Goal: Information Seeking & Learning: Check status

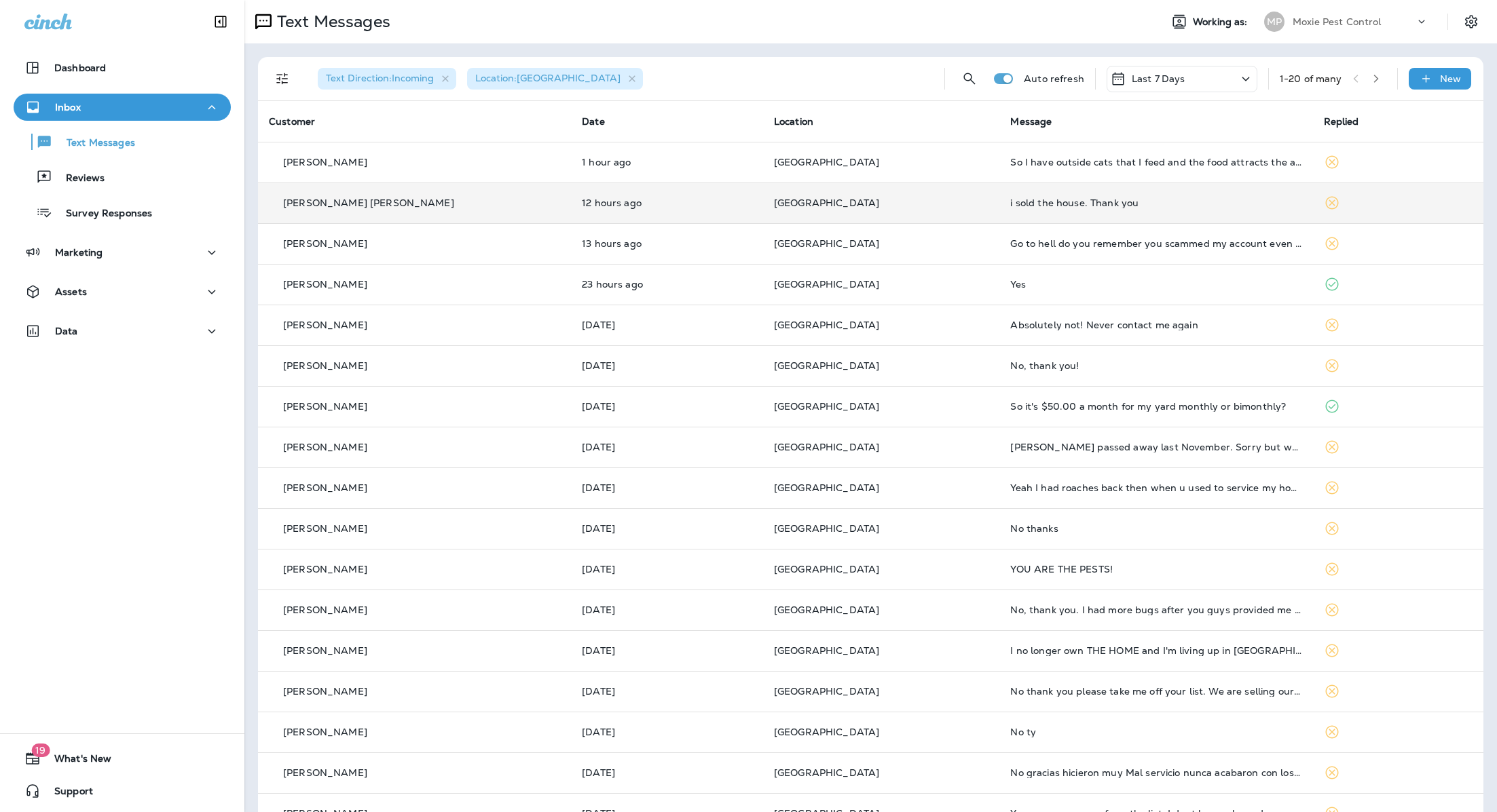
click at [1030, 207] on div "i sold the house. Thank you" at bounding box center [1156, 203] width 292 height 11
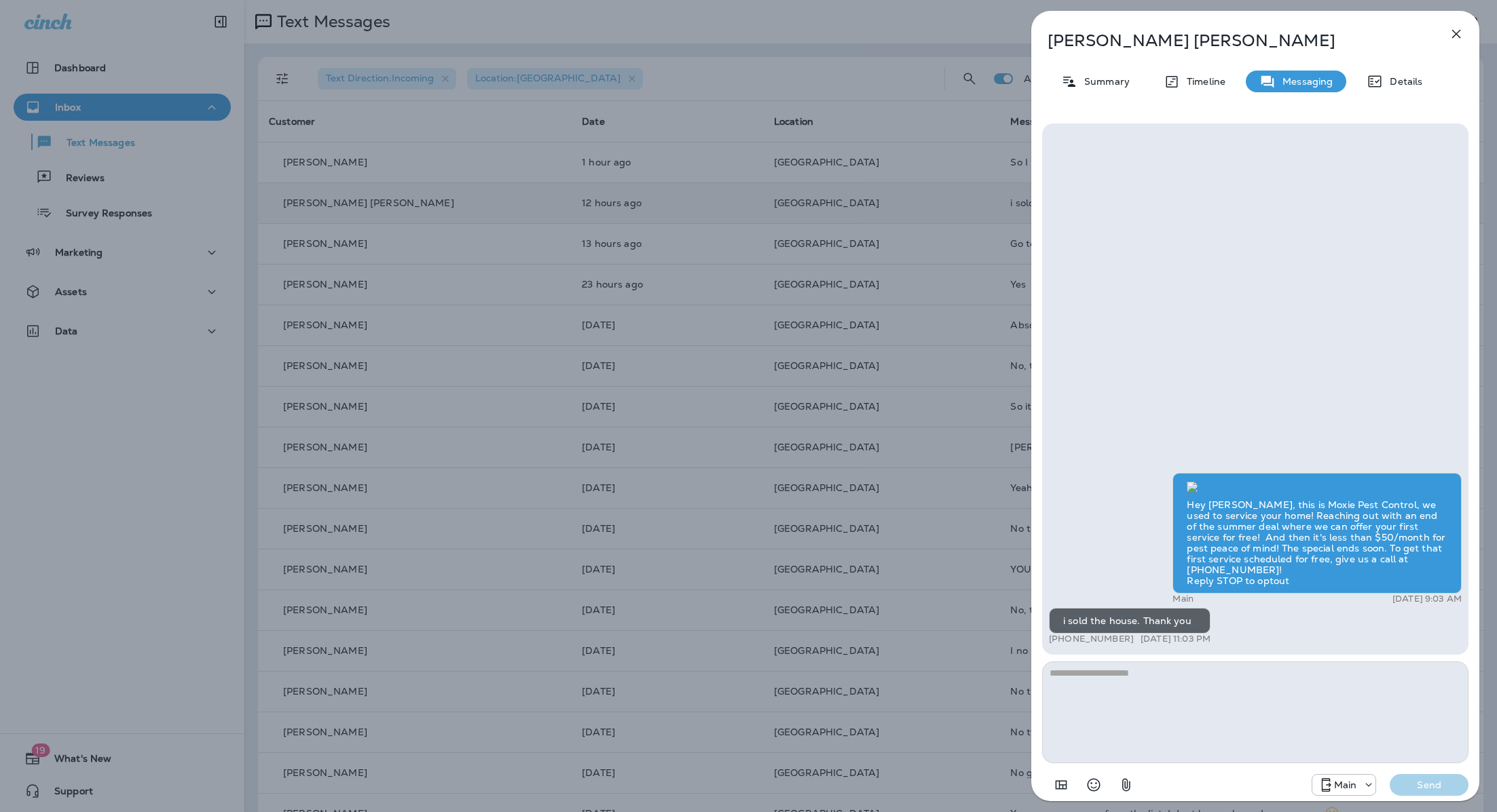
click at [1452, 38] on icon "button" at bounding box center [1456, 34] width 9 height 9
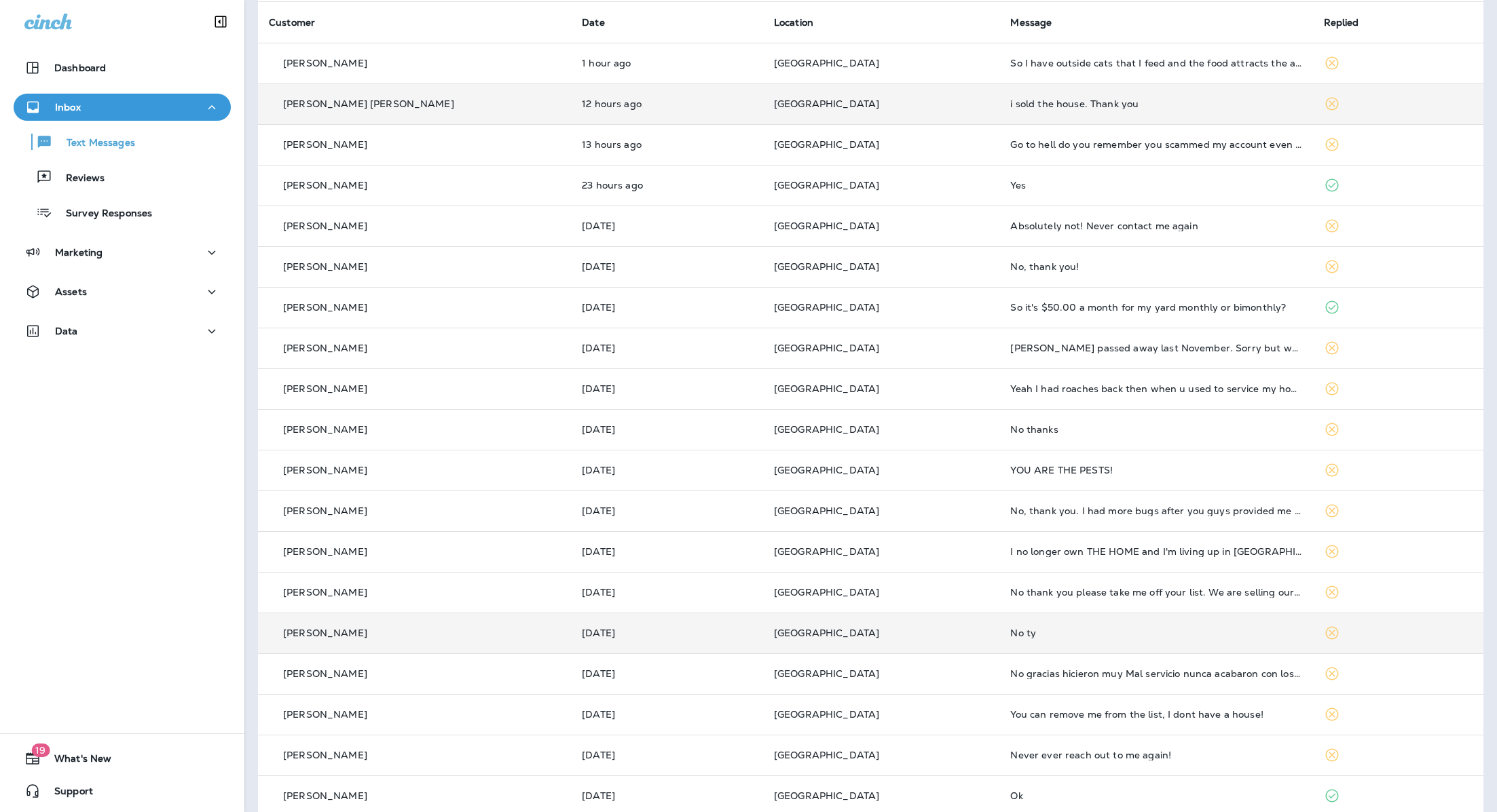
scroll to position [156, 0]
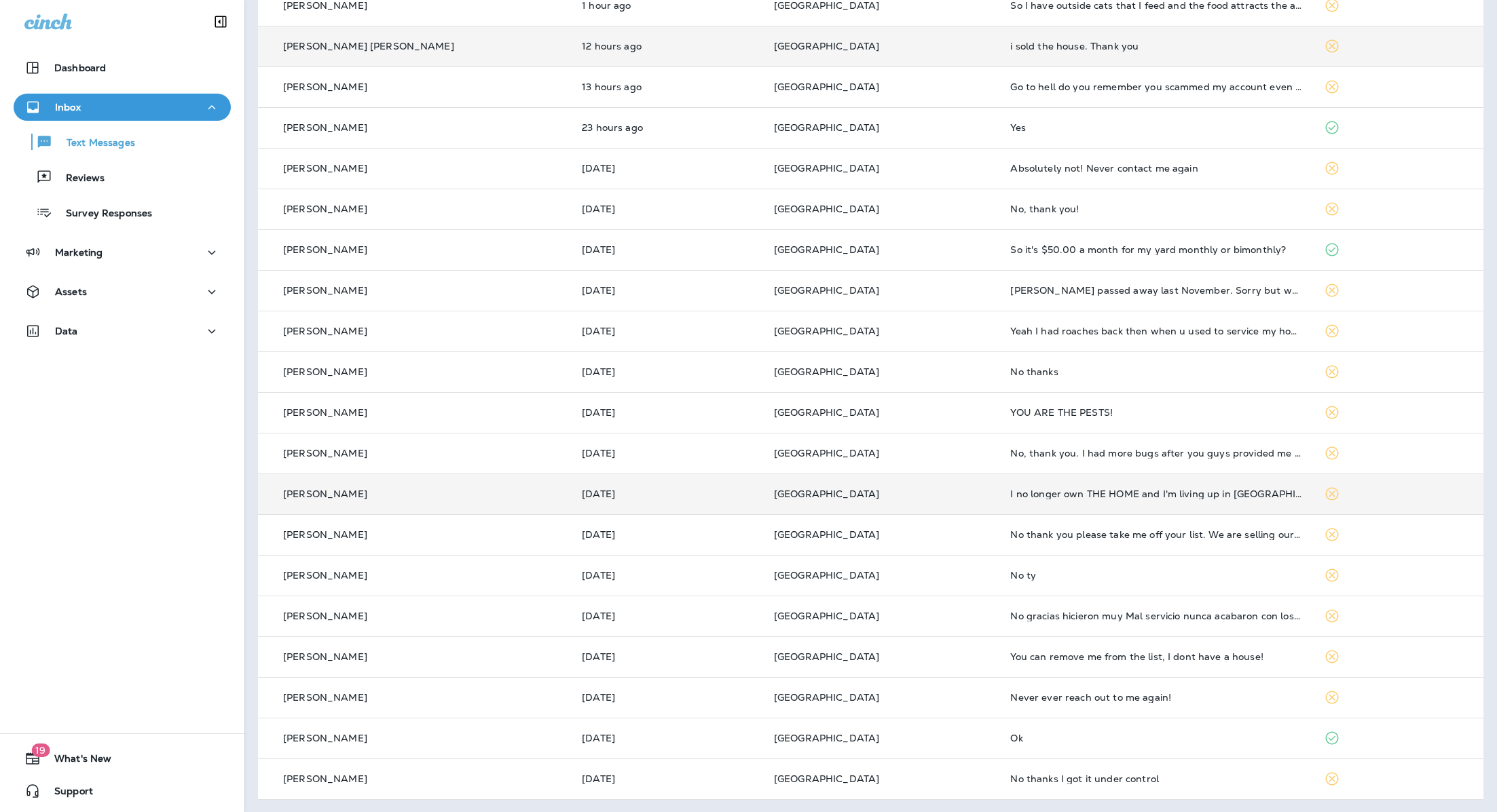
click at [786, 477] on td "[GEOGRAPHIC_DATA]" at bounding box center [881, 493] width 237 height 41
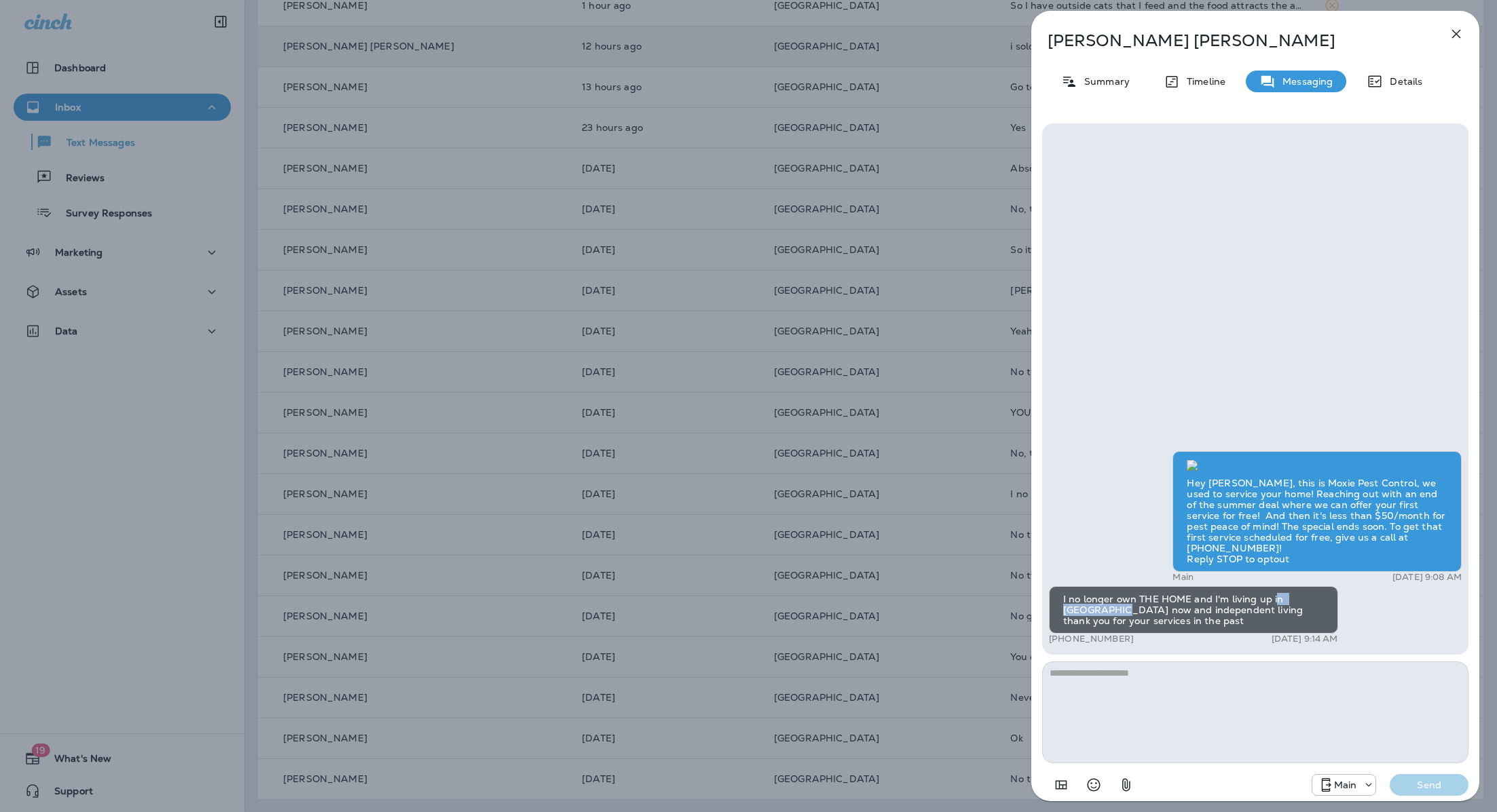
drag, startPoint x: 1093, startPoint y: 614, endPoint x: 1280, endPoint y: 601, distance: 187.5
click at [1278, 601] on div "I no longer own THE HOME and I'm living up in [GEOGRAPHIC_DATA] now and indepen…" at bounding box center [1193, 609] width 289 height 47
click at [828, 532] on div "[PERSON_NAME] Summary Timeline Messaging Details Hey [PERSON_NAME], this is Mox…" at bounding box center [748, 406] width 1497 height 812
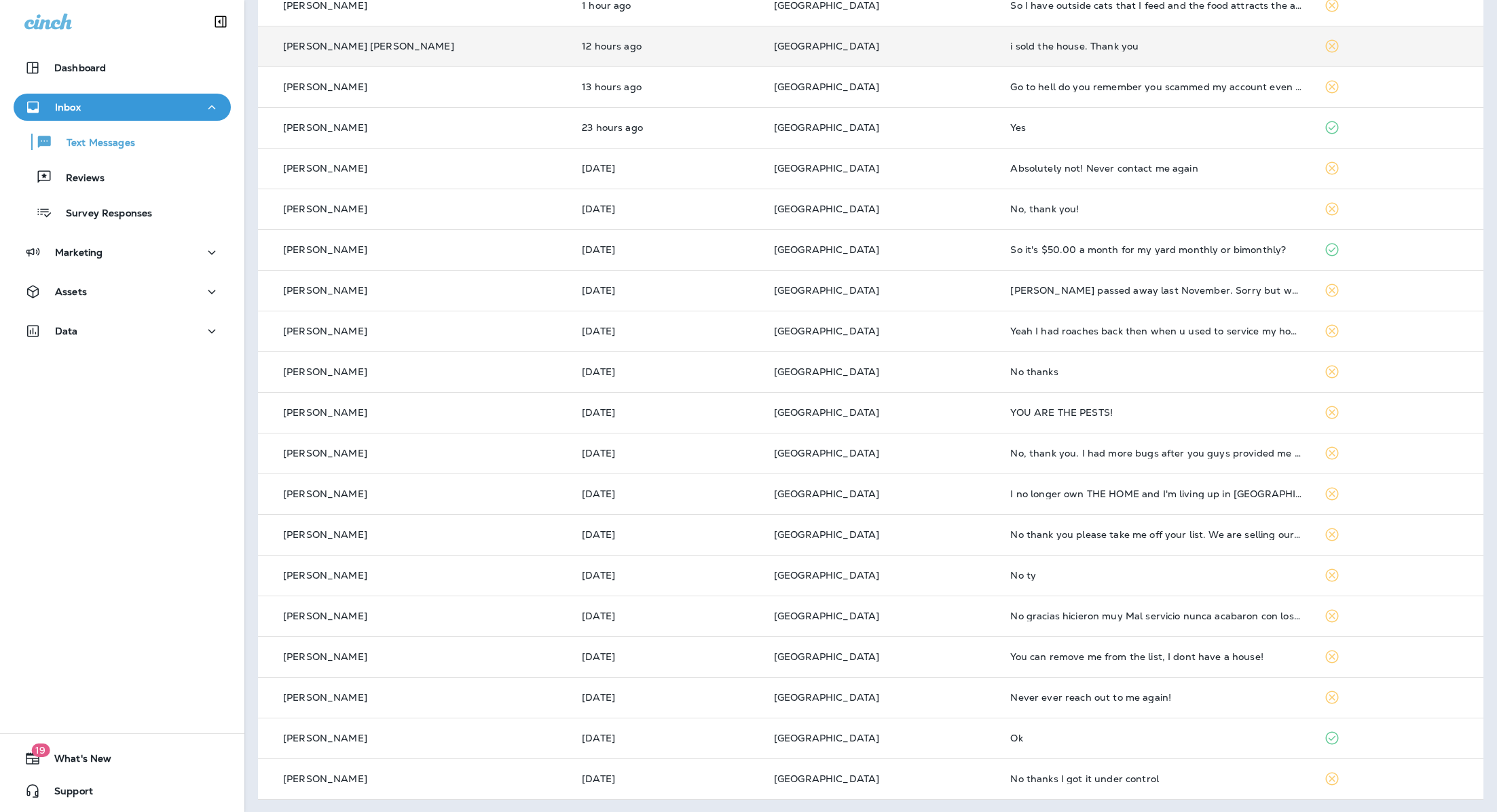
click at [1091, 458] on td "No, thank you. I had more bugs after you guys provided me a service. I will not…" at bounding box center [1156, 453] width 313 height 41
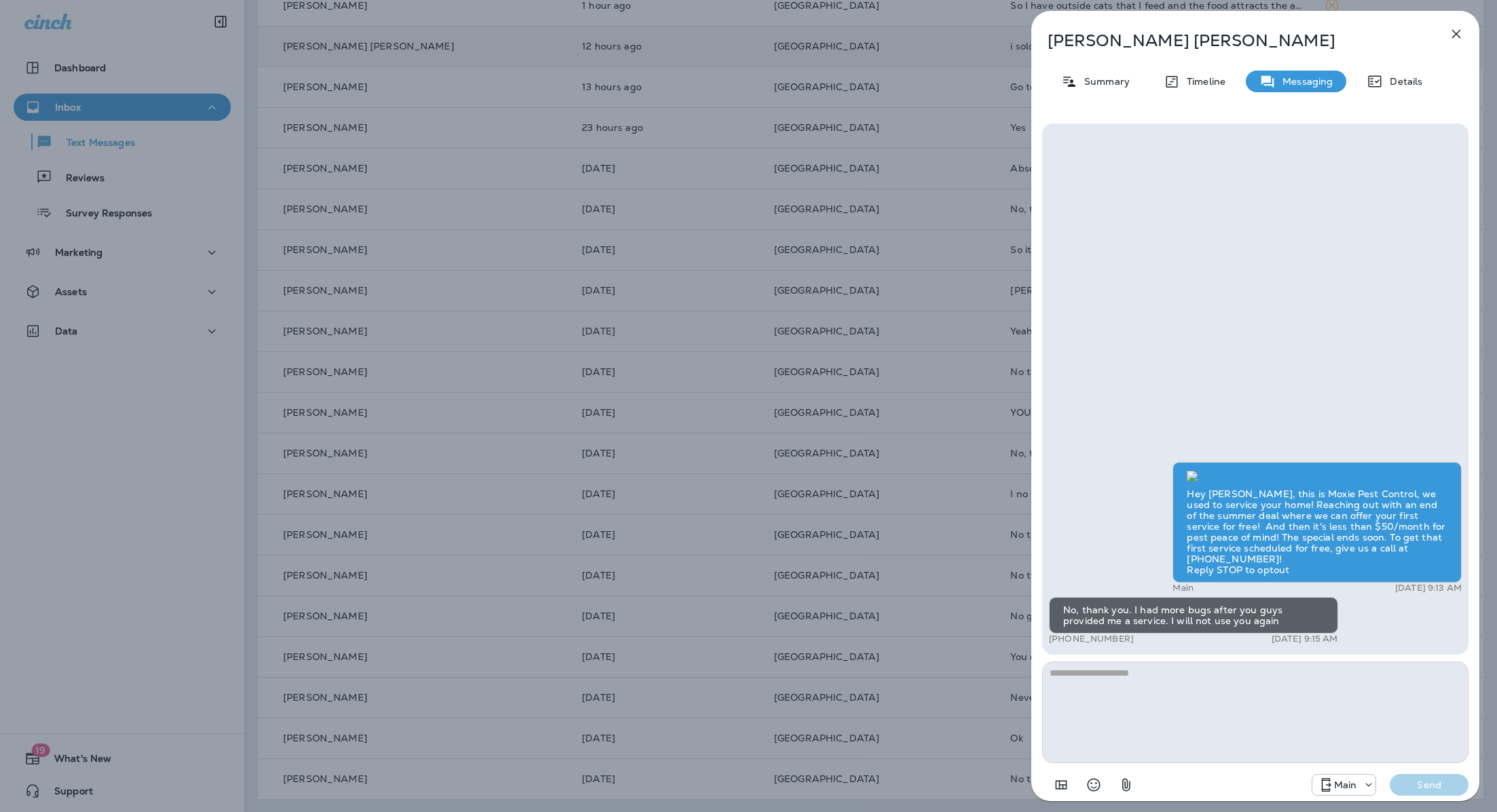
click at [830, 558] on div "[PERSON_NAME] Summary Timeline Messaging Details Hey [PERSON_NAME], this is Mox…" at bounding box center [748, 406] width 1497 height 812
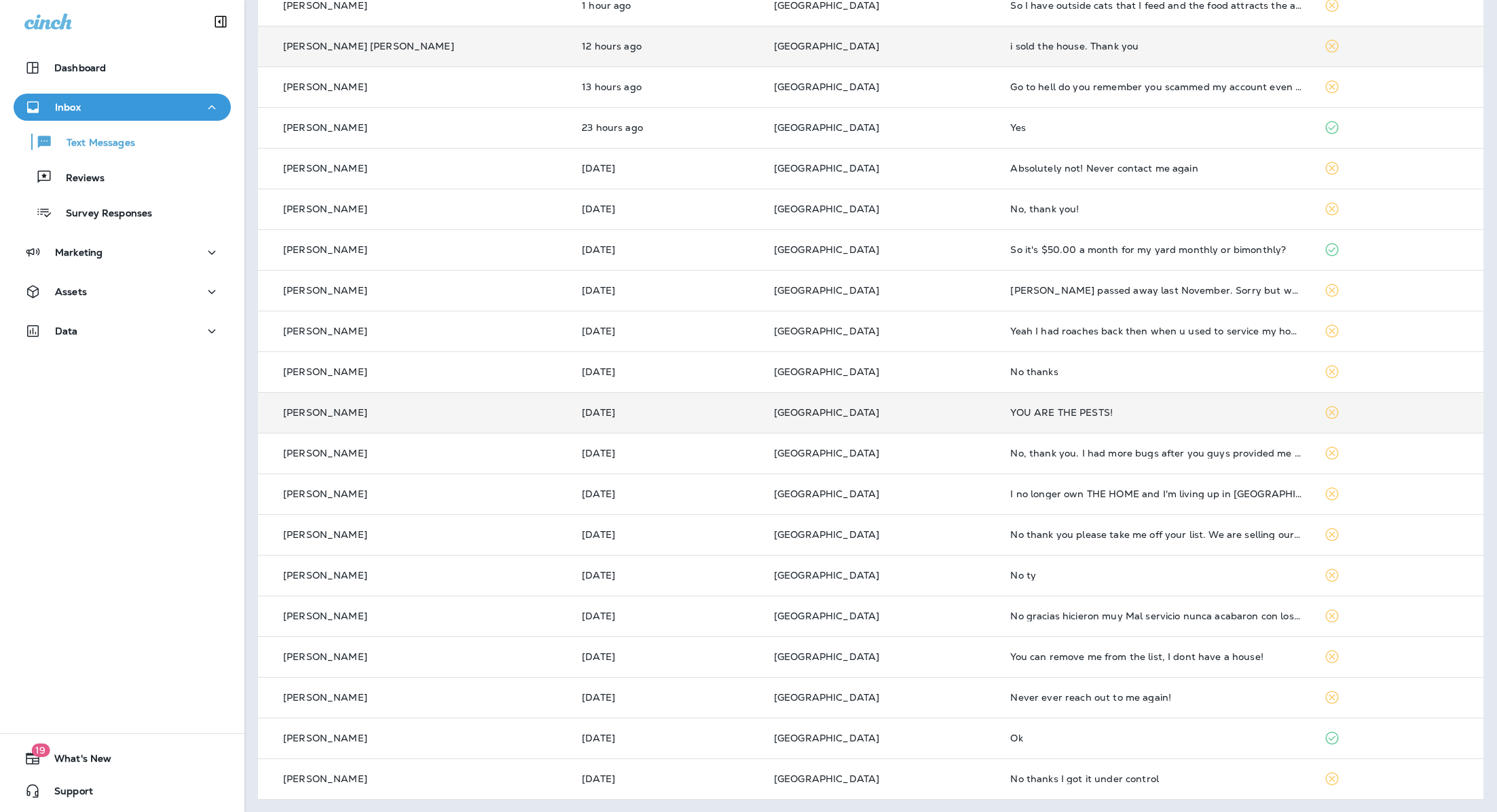
click at [1021, 418] on td "YOU ARE THE PESTS!" at bounding box center [1156, 412] width 313 height 41
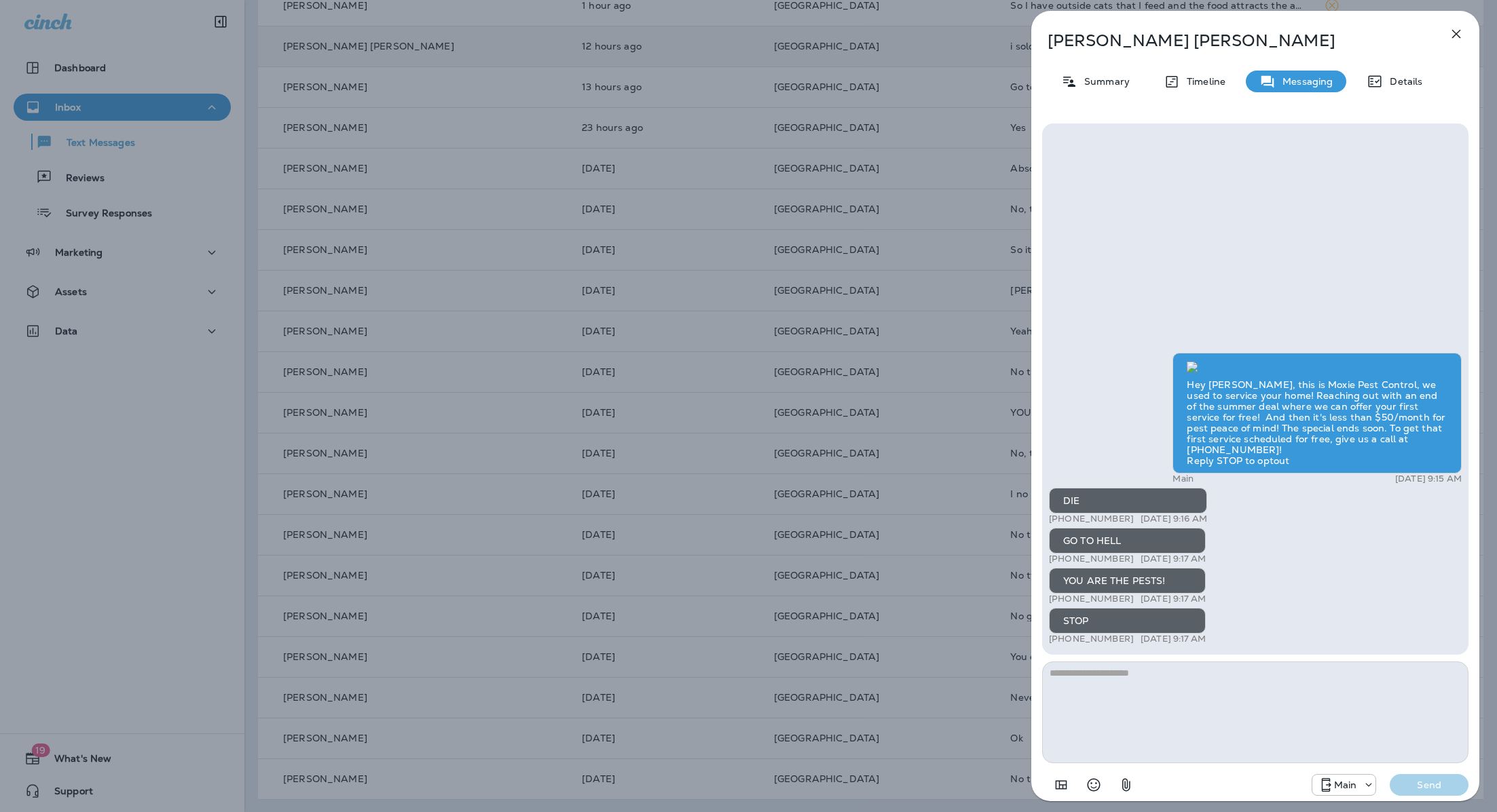
scroll to position [-4, 0]
click at [918, 502] on div "[PERSON_NAME] Summary Timeline Messaging Details Hey [PERSON_NAME], this is Mox…" at bounding box center [748, 406] width 1497 height 812
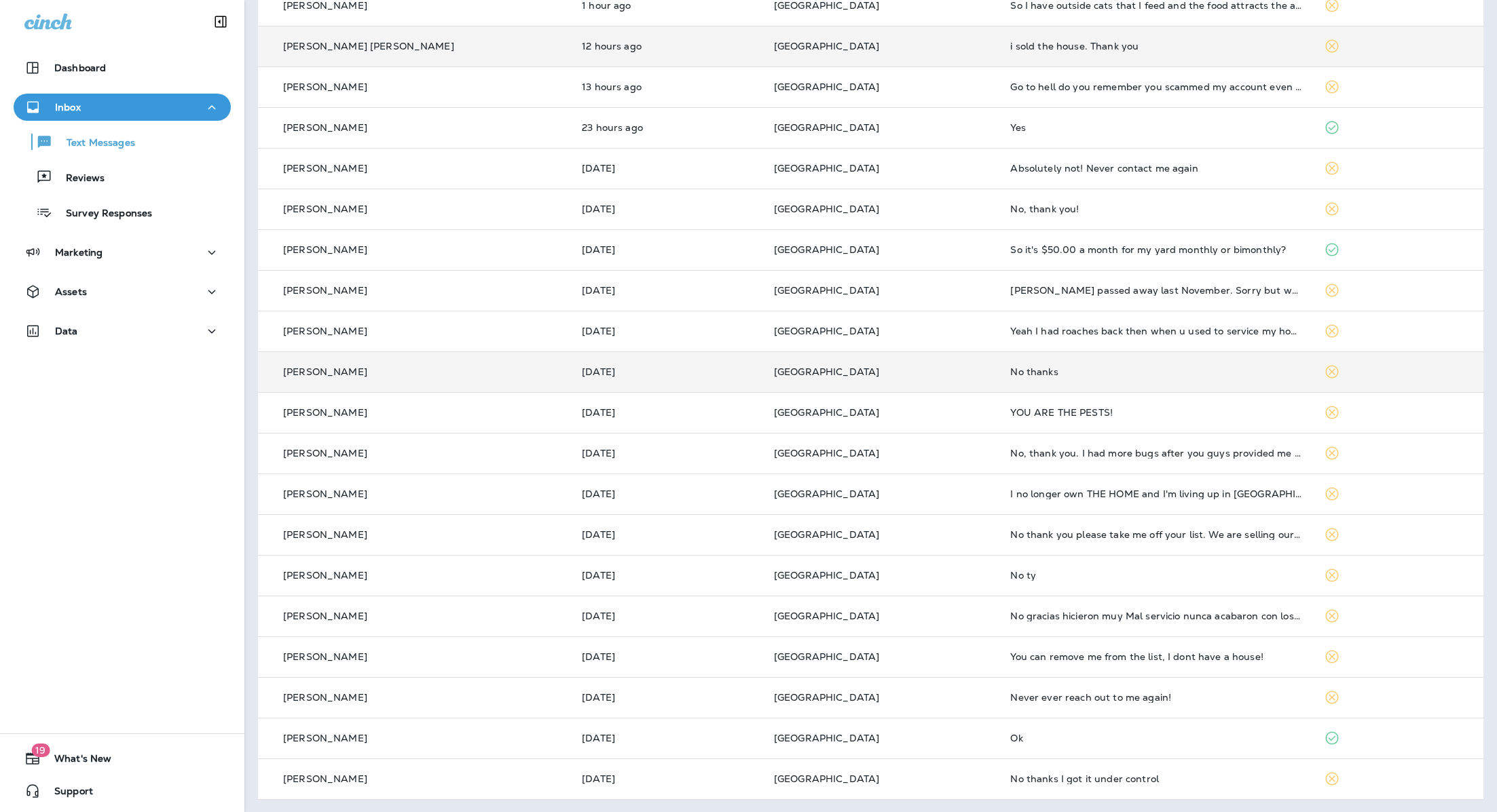
click at [999, 364] on td "No thanks" at bounding box center [1156, 371] width 313 height 41
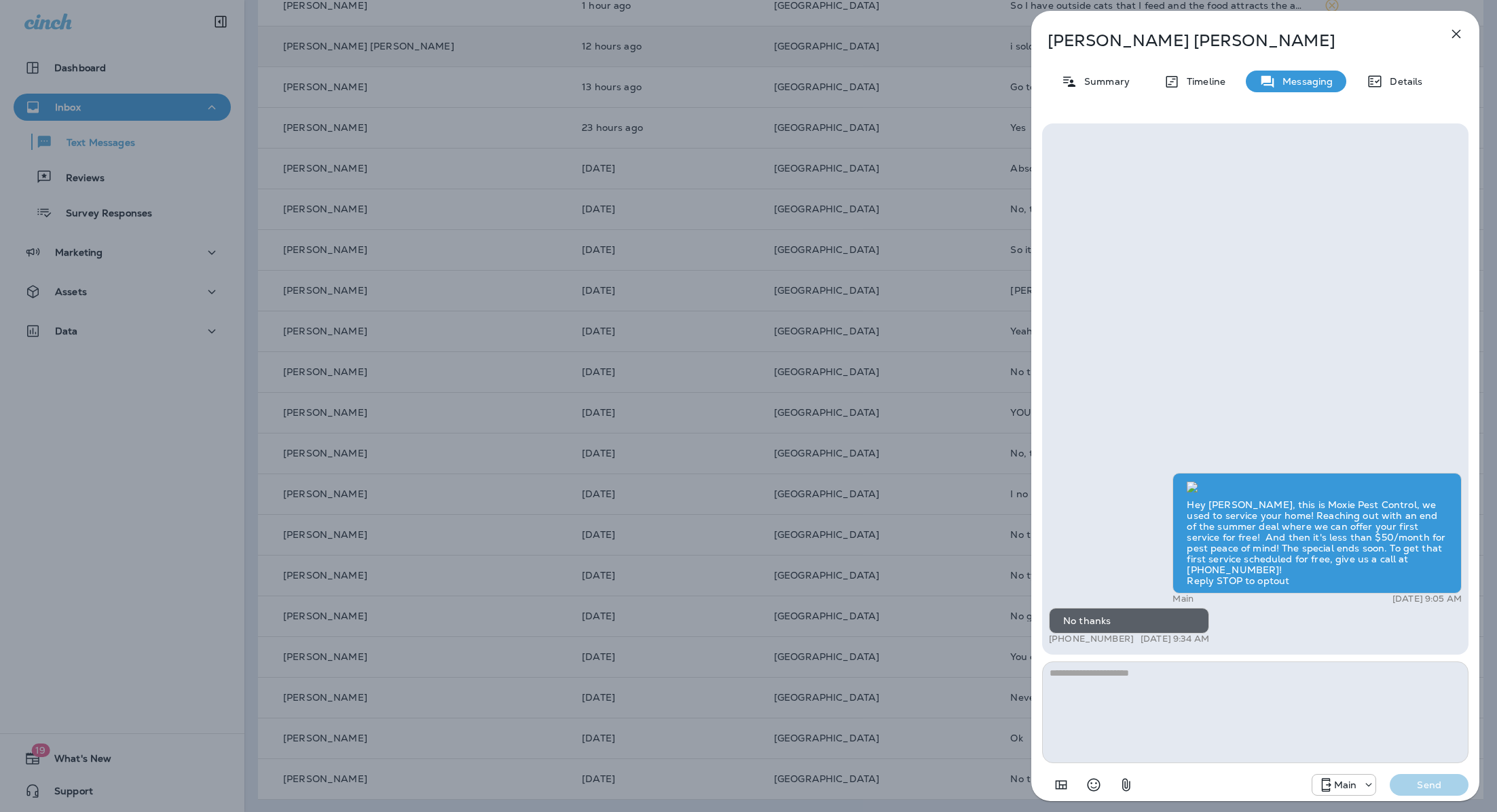
click at [1129, 683] on textarea at bounding box center [1255, 712] width 427 height 101
click at [907, 577] on div "[PERSON_NAME] Summary Timeline Messaging Details Hey [PERSON_NAME], this is Mox…" at bounding box center [748, 406] width 1497 height 812
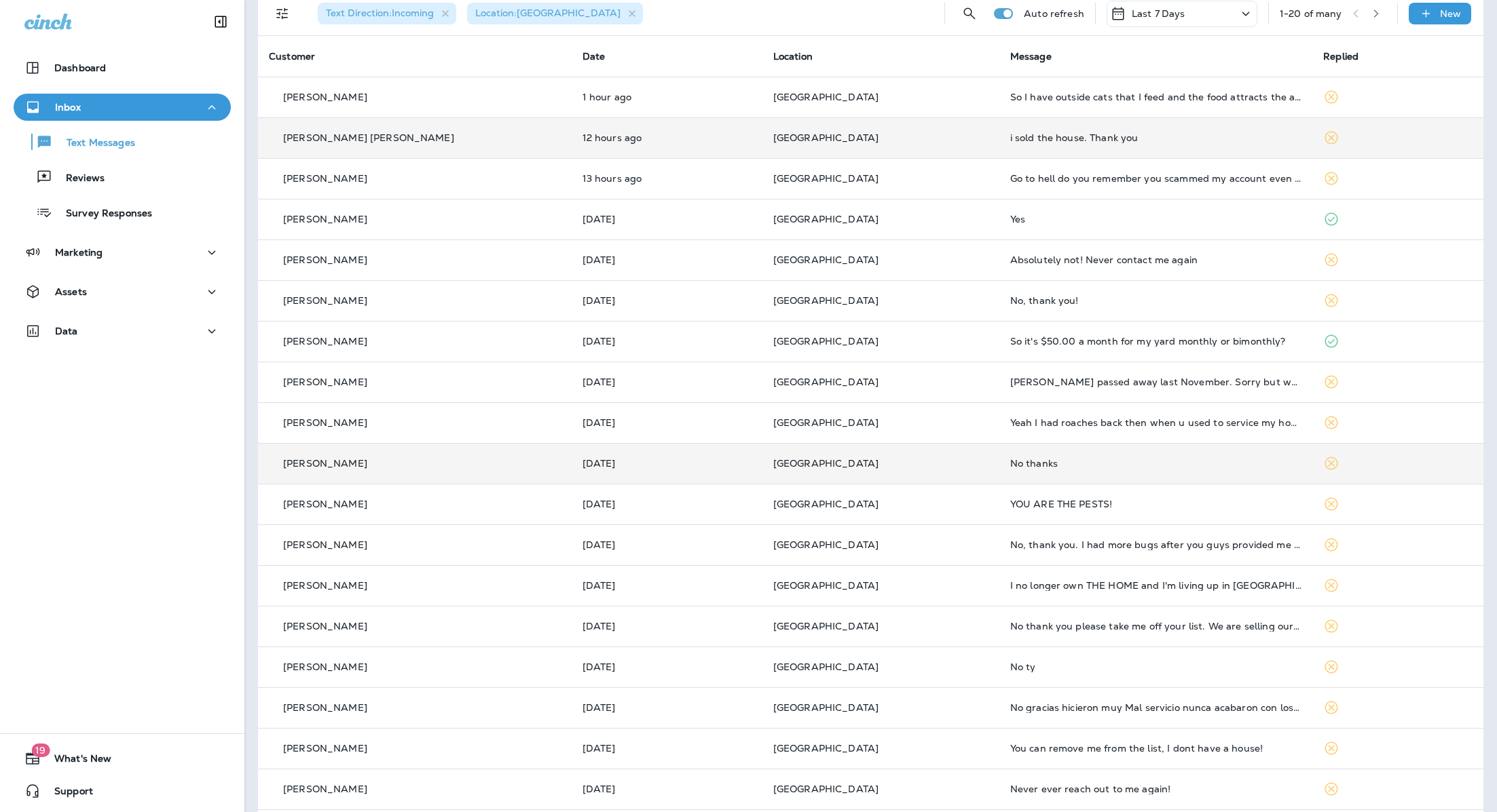
scroll to position [64, 0]
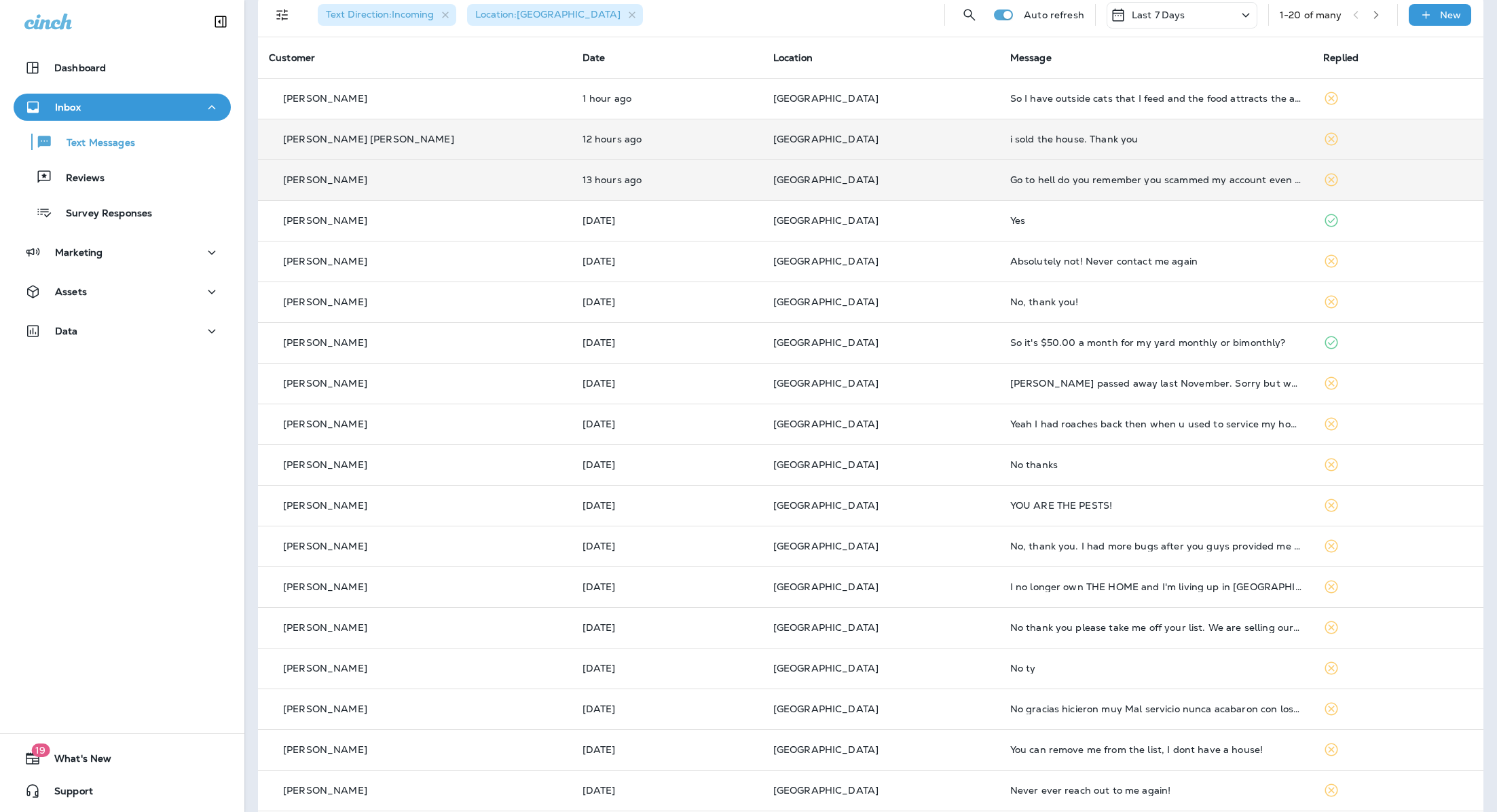
click at [1080, 188] on td "Go to hell do you remember you scammed my account even I didn't get any service…" at bounding box center [1156, 180] width 314 height 41
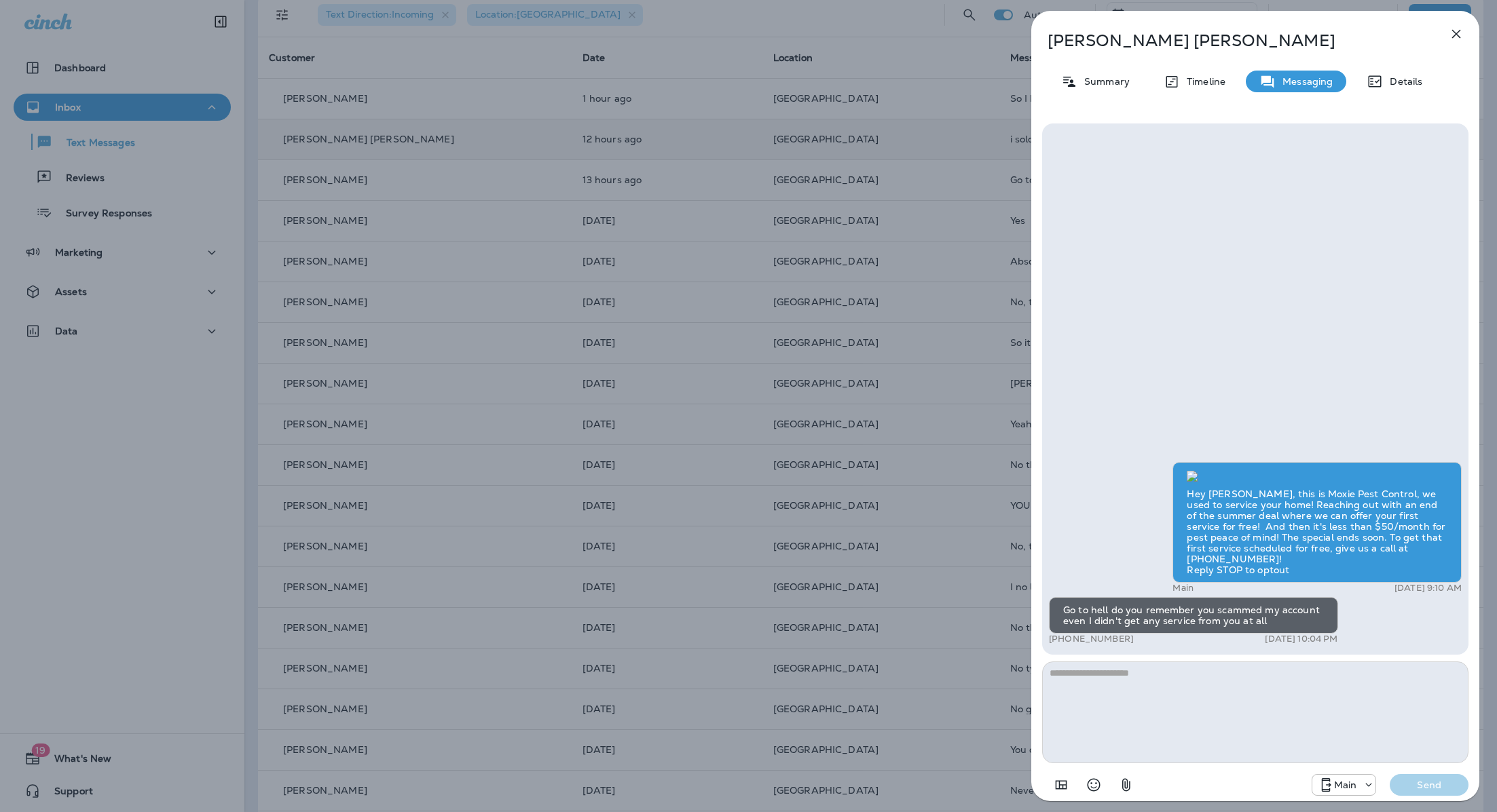
click at [1241, 616] on div "Go to hell do you remember you scammed my account even I didn't get any service…" at bounding box center [1193, 616] width 289 height 37
click at [1455, 35] on icon "button" at bounding box center [1456, 34] width 16 height 16
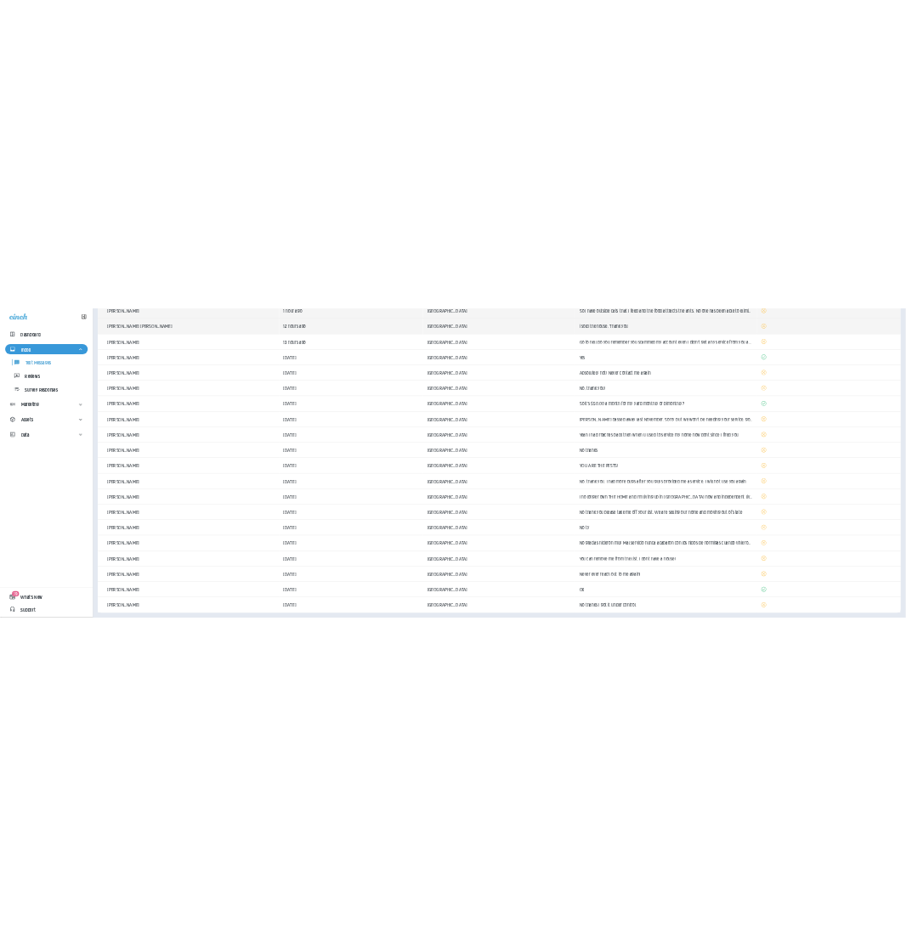
scroll to position [196, 0]
